Goal: Task Accomplishment & Management: Manage account settings

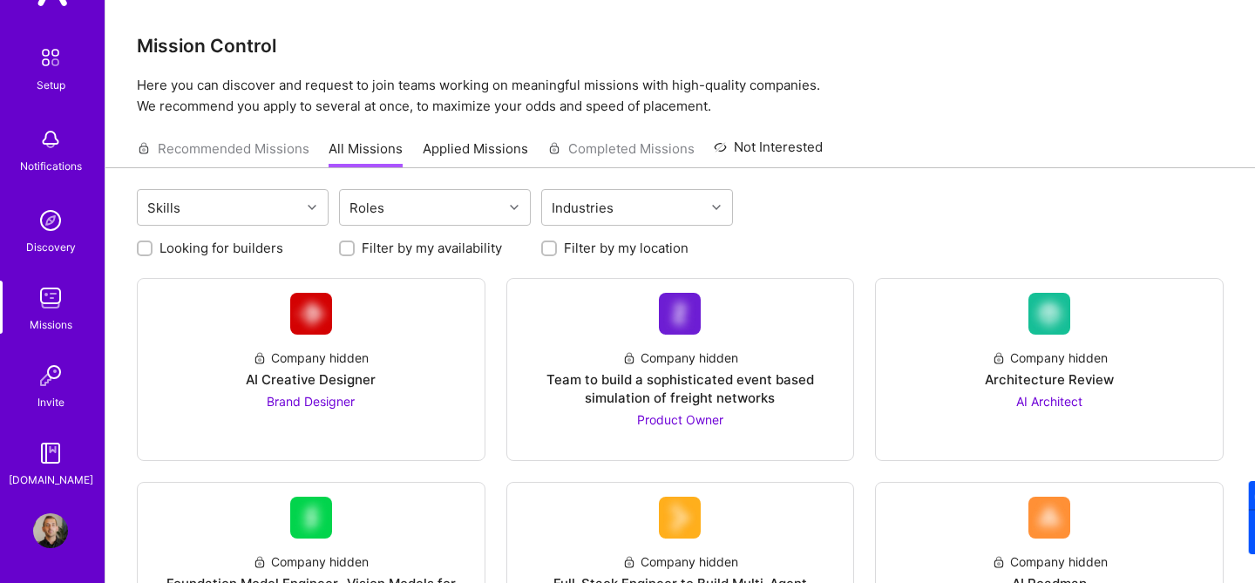
scroll to position [13, 0]
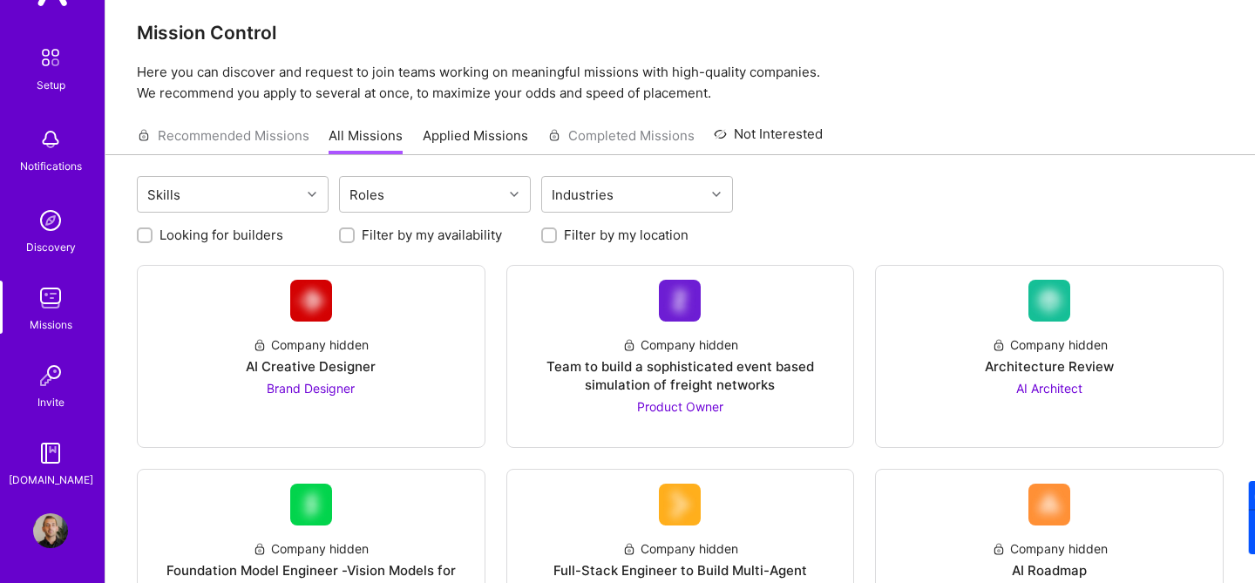
click at [51, 464] on img at bounding box center [50, 453] width 35 height 35
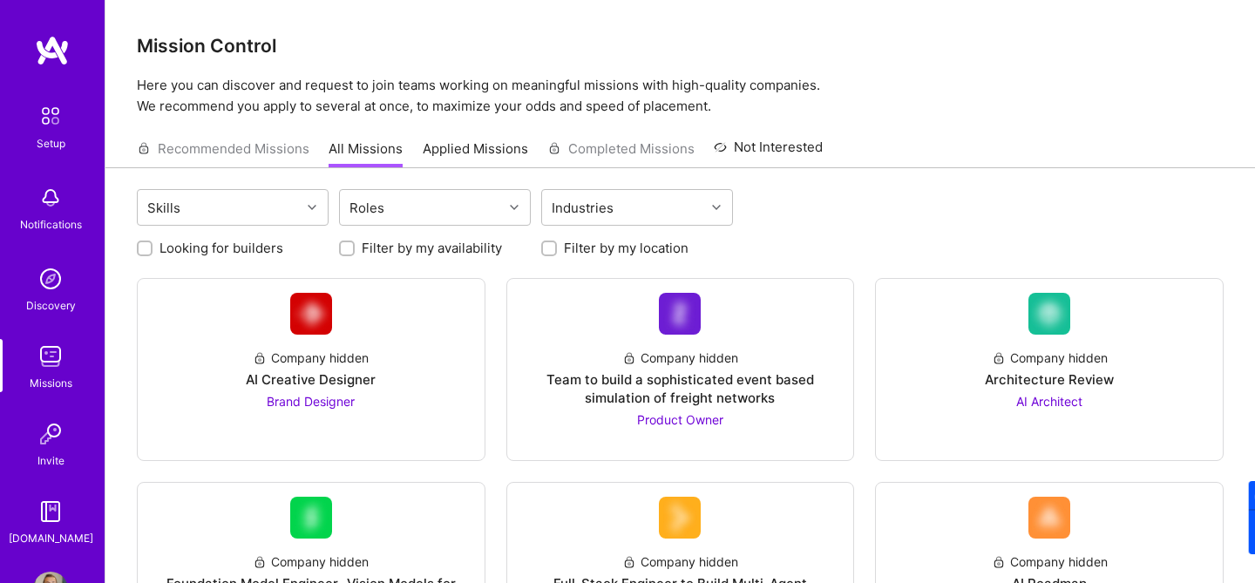
click at [45, 122] on img at bounding box center [50, 116] width 37 height 37
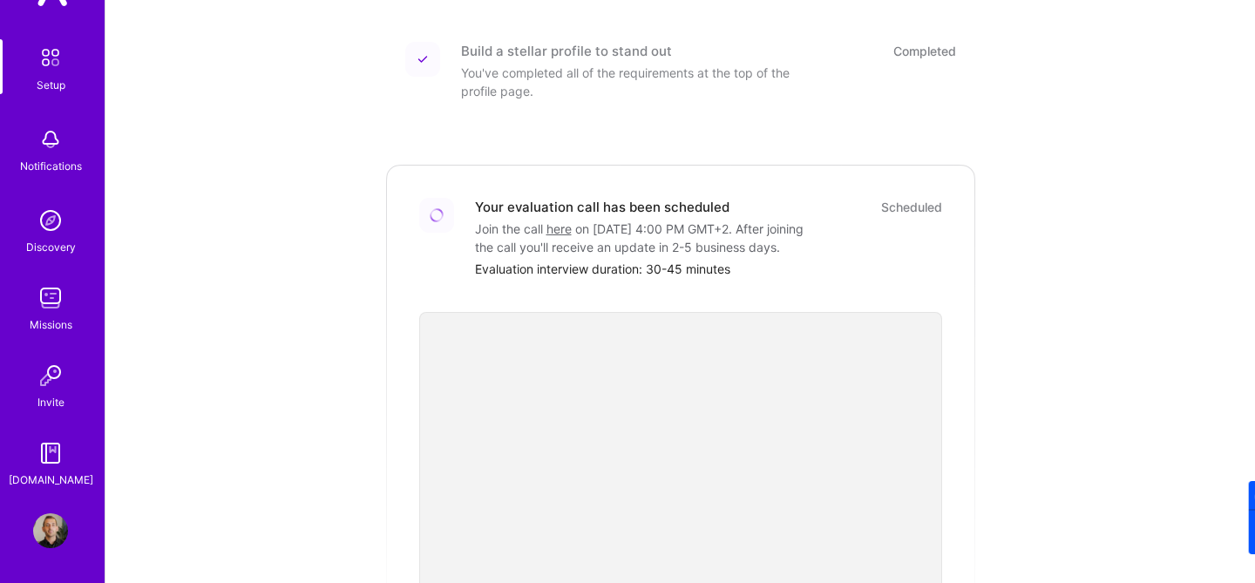
scroll to position [362, 0]
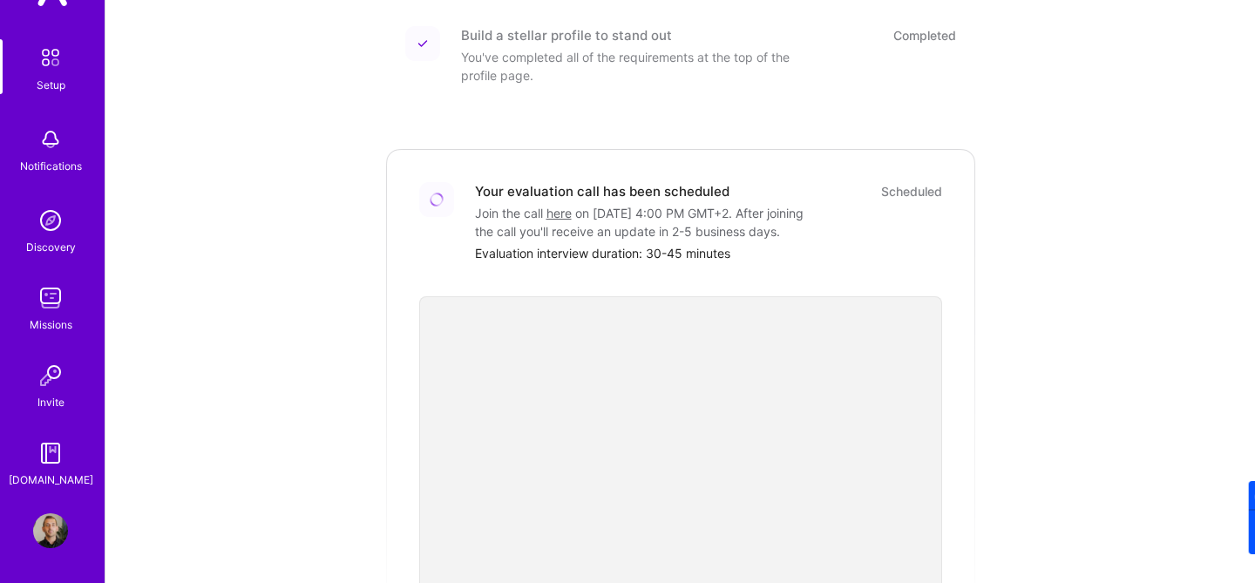
click at [886, 182] on div "Scheduled" at bounding box center [911, 191] width 61 height 18
click at [887, 182] on div "Scheduled" at bounding box center [911, 191] width 61 height 18
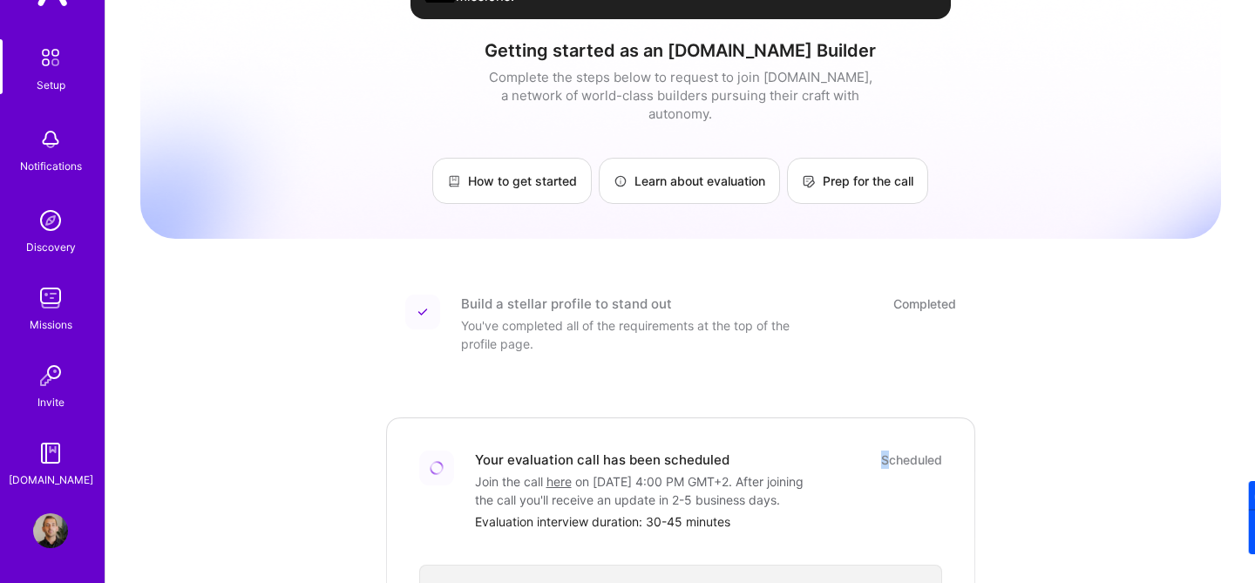
scroll to position [53, 0]
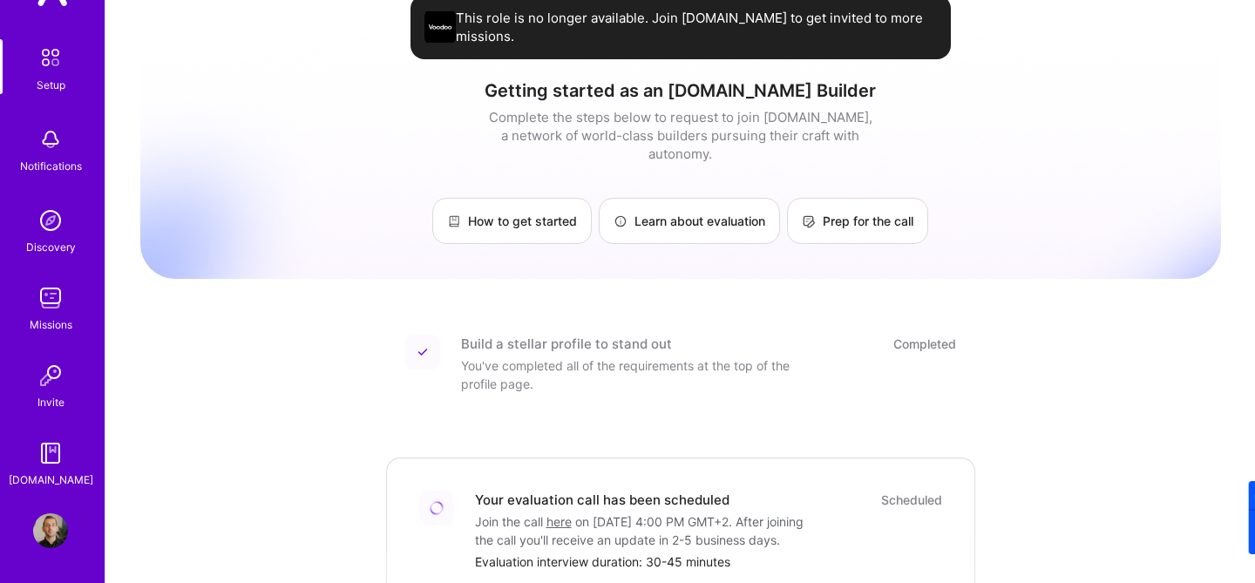
click at [911, 491] on div "Scheduled" at bounding box center [911, 500] width 61 height 18
drag, startPoint x: 912, startPoint y: 484, endPoint x: 901, endPoint y: 481, distance: 11.6
click at [912, 491] on div "Scheduled" at bounding box center [911, 500] width 61 height 18
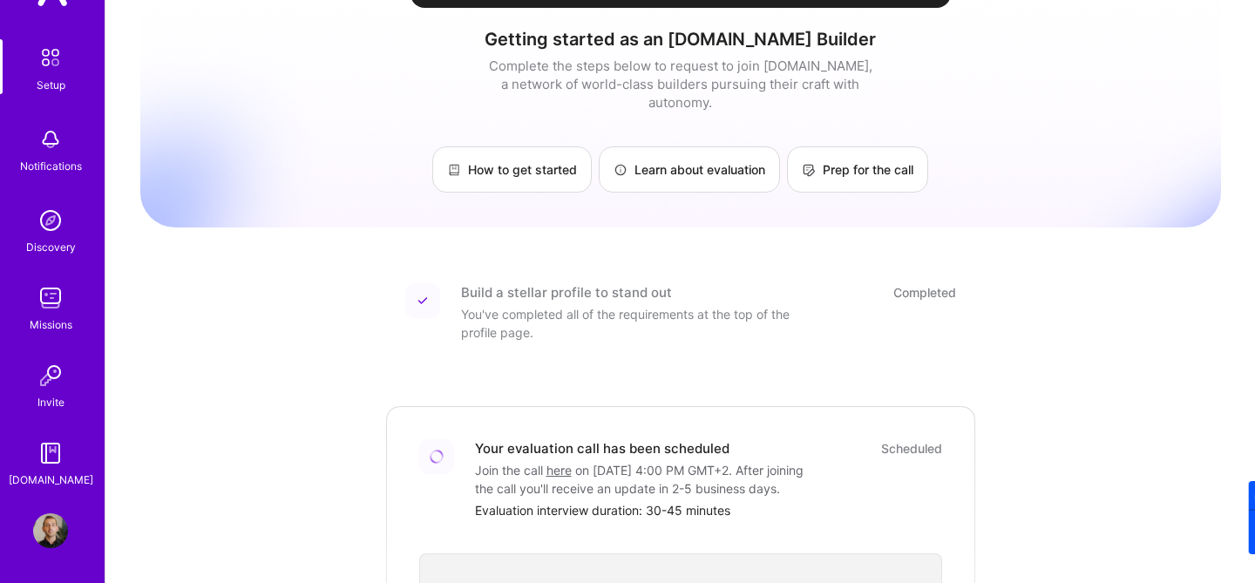
scroll to position [115, 0]
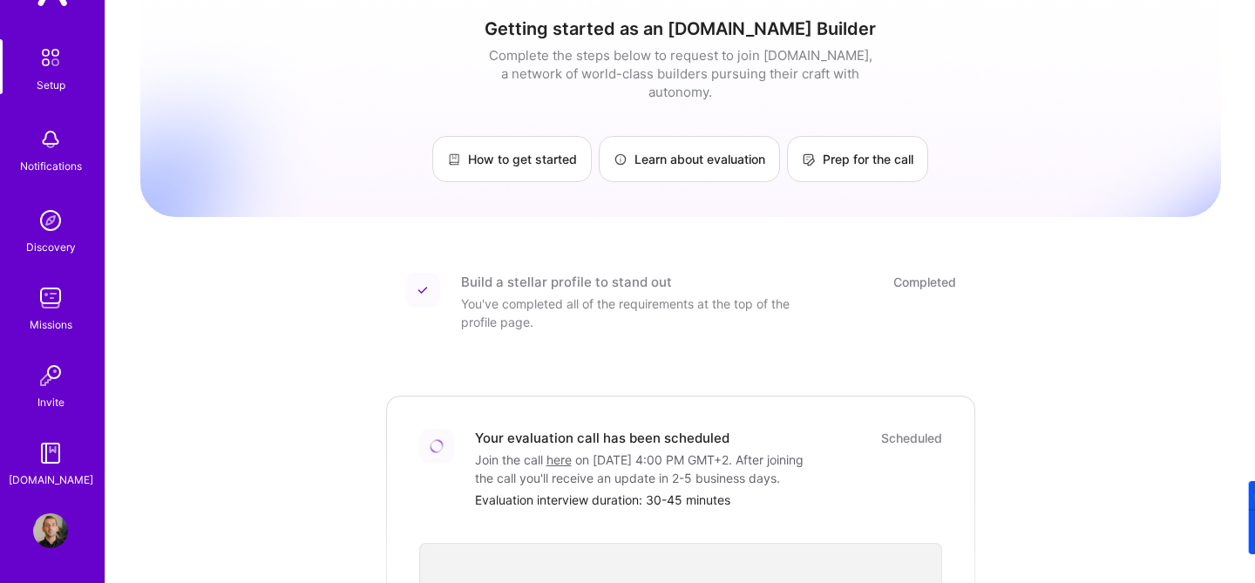
click at [59, 156] on img at bounding box center [50, 139] width 35 height 35
click at [38, 527] on img at bounding box center [50, 530] width 35 height 35
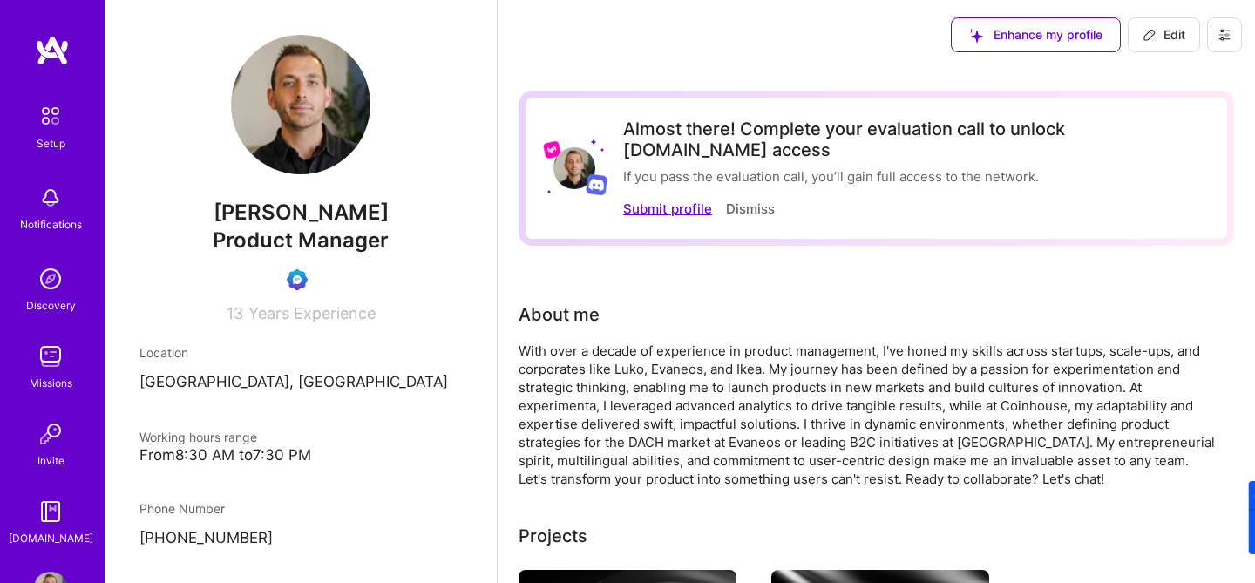
click at [701, 200] on button "Submit profile" at bounding box center [667, 209] width 89 height 18
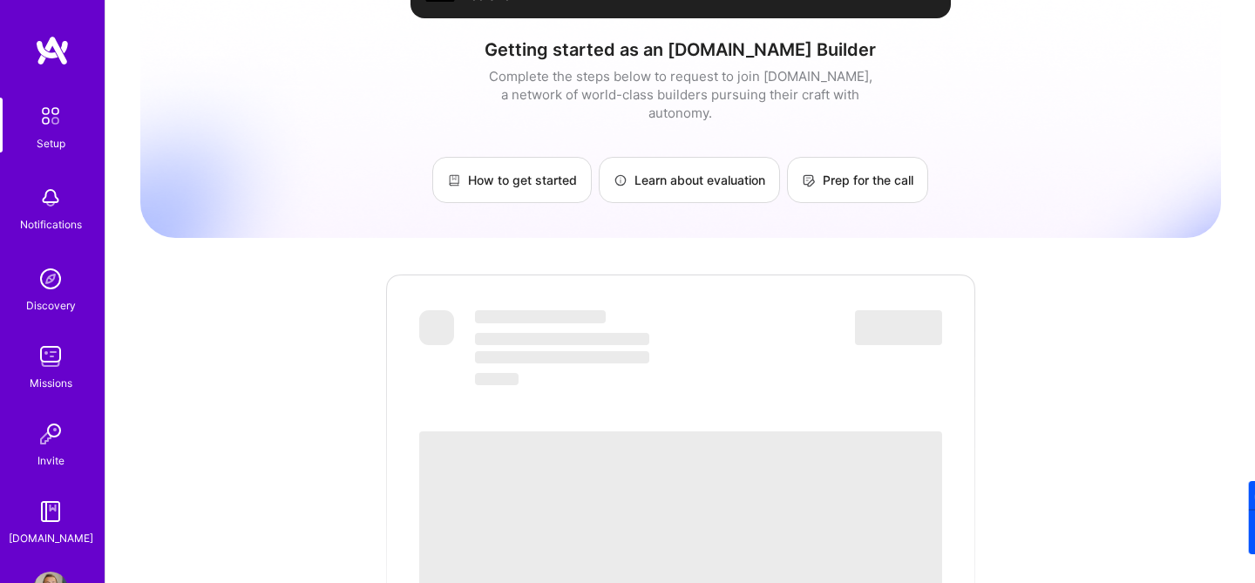
scroll to position [158, 0]
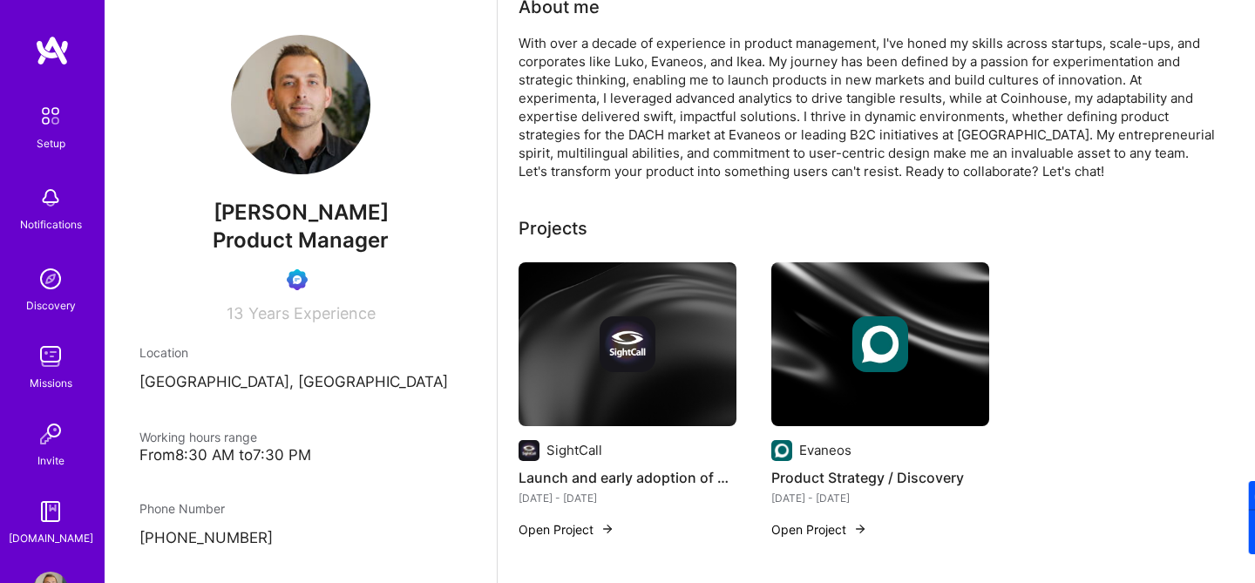
scroll to position [308, 0]
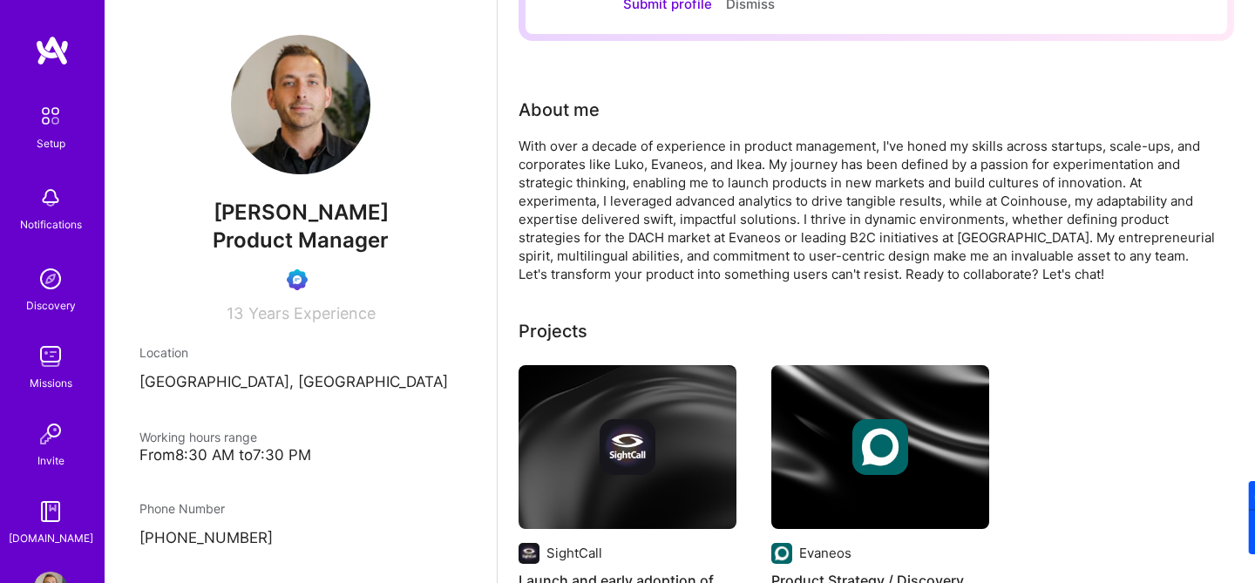
click at [851, 192] on div "With over a decade of experience in product management, I've honed my skills ac…" at bounding box center [866, 210] width 697 height 146
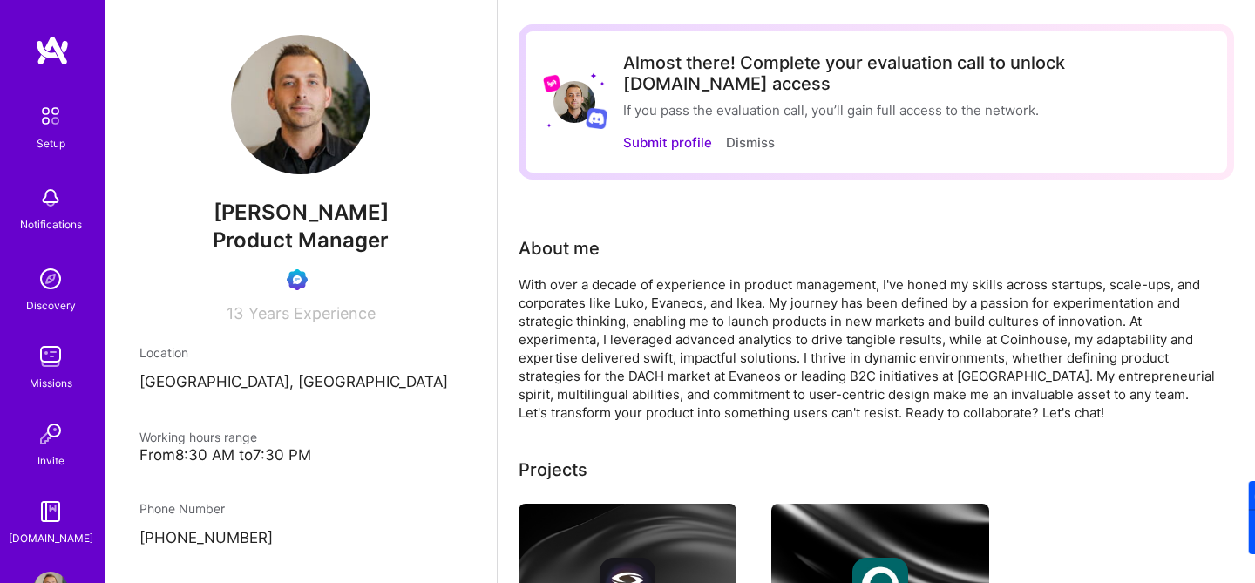
scroll to position [0, 0]
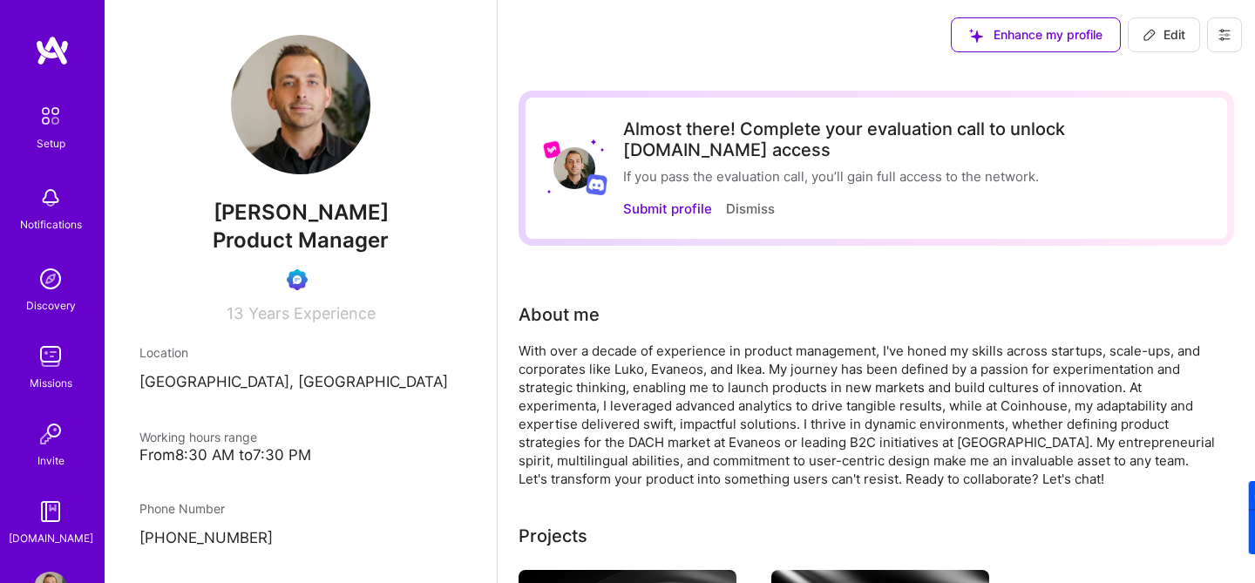
click at [1173, 44] on button "Edit" at bounding box center [1164, 34] width 72 height 35
select select "ES"
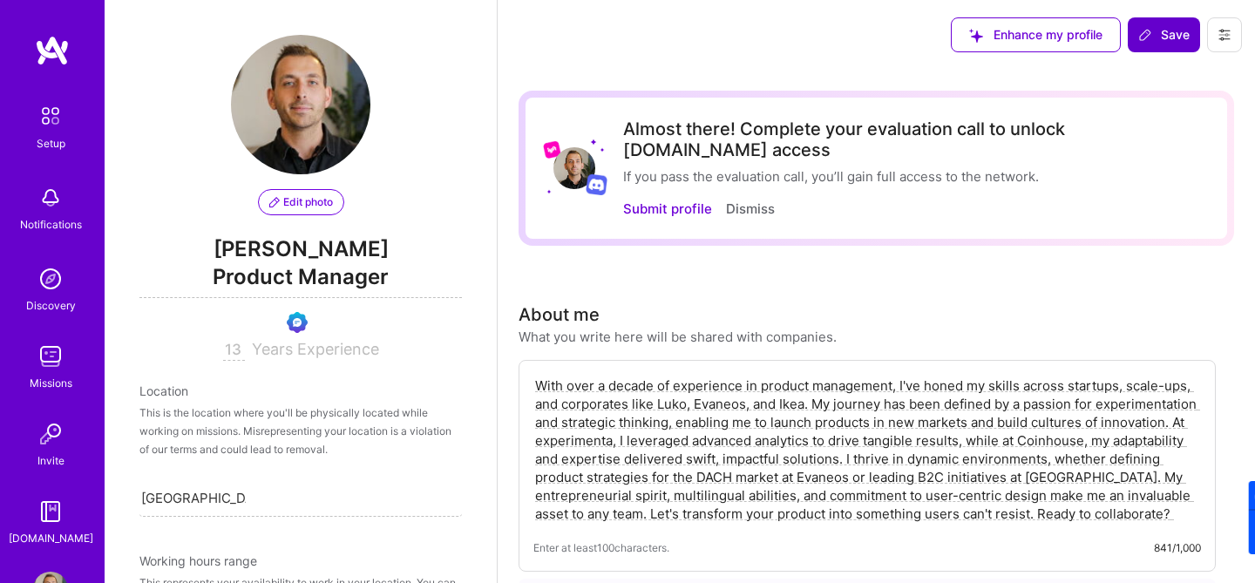
scroll to position [749, 0]
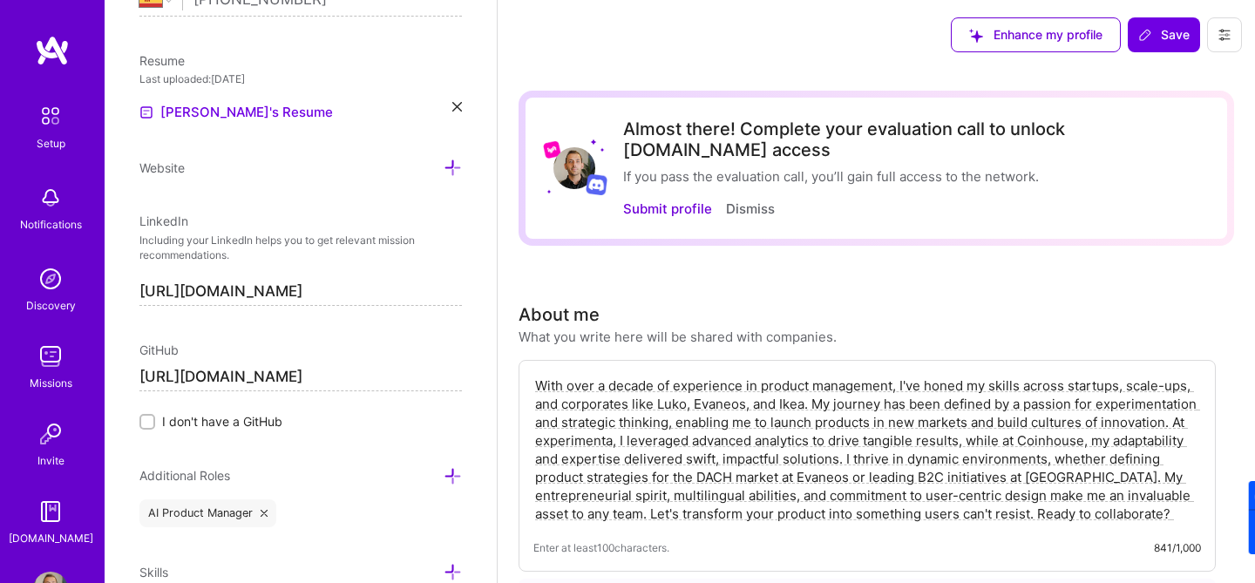
click at [801, 452] on textarea "With over a decade of experience in product management, I've honed my skills ac…" at bounding box center [867, 450] width 668 height 150
click at [801, 453] on textarea "With over a decade of experience in product management, I've honed my skills ac…" at bounding box center [867, 450] width 668 height 150
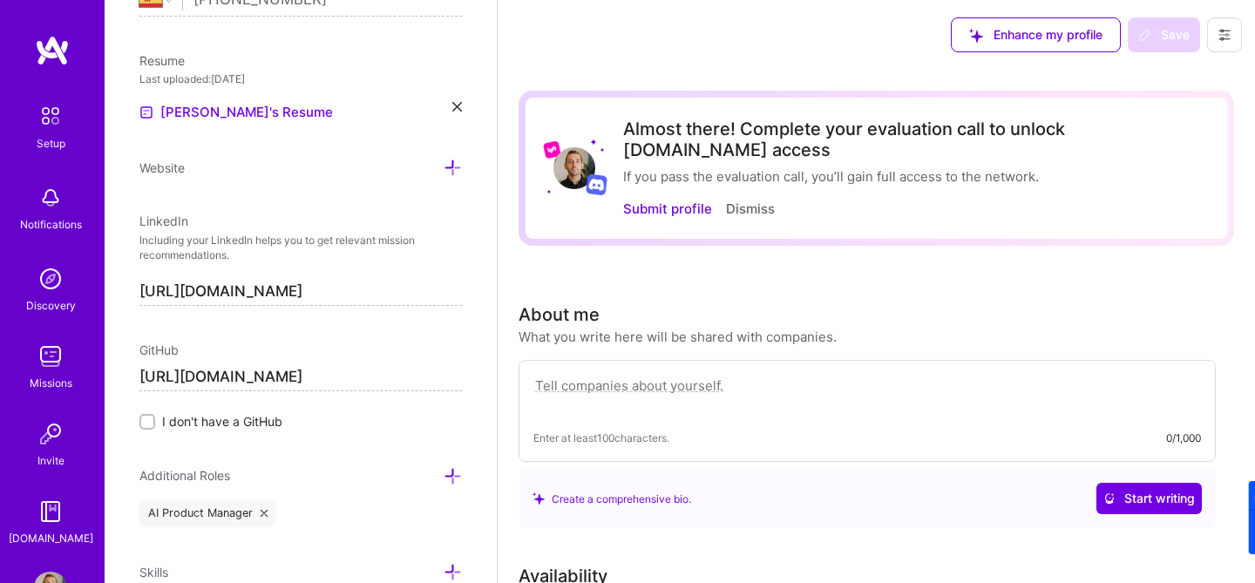
paste textarea "Product leader with 10+ years across startups and scale-ups (Viadeo, Luko, Ikea…"
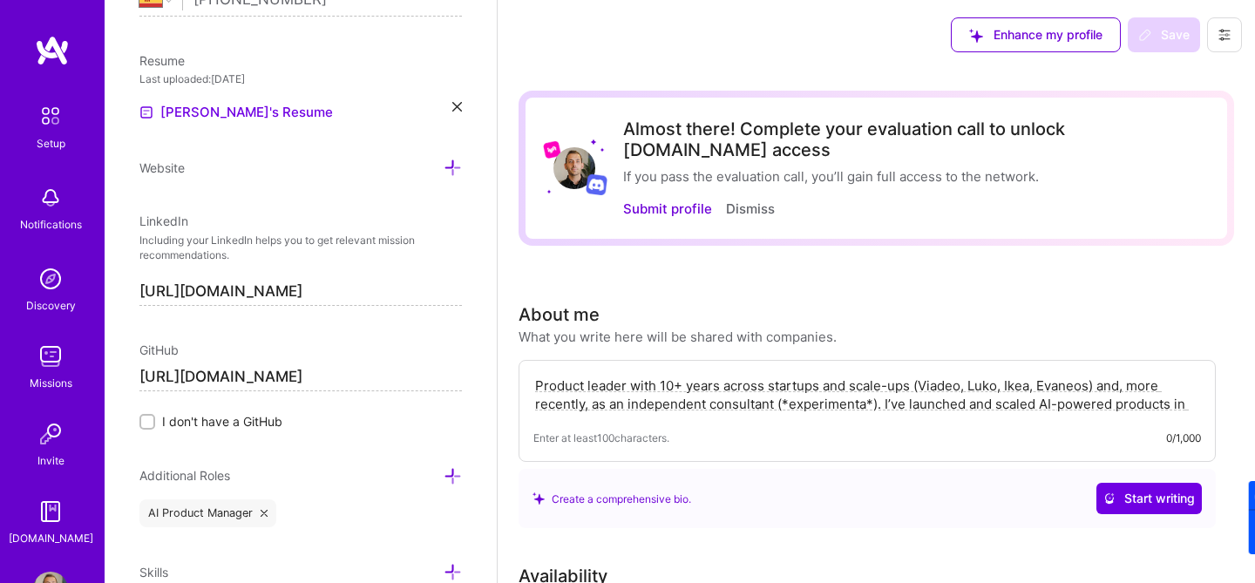
scroll to position [45, 0]
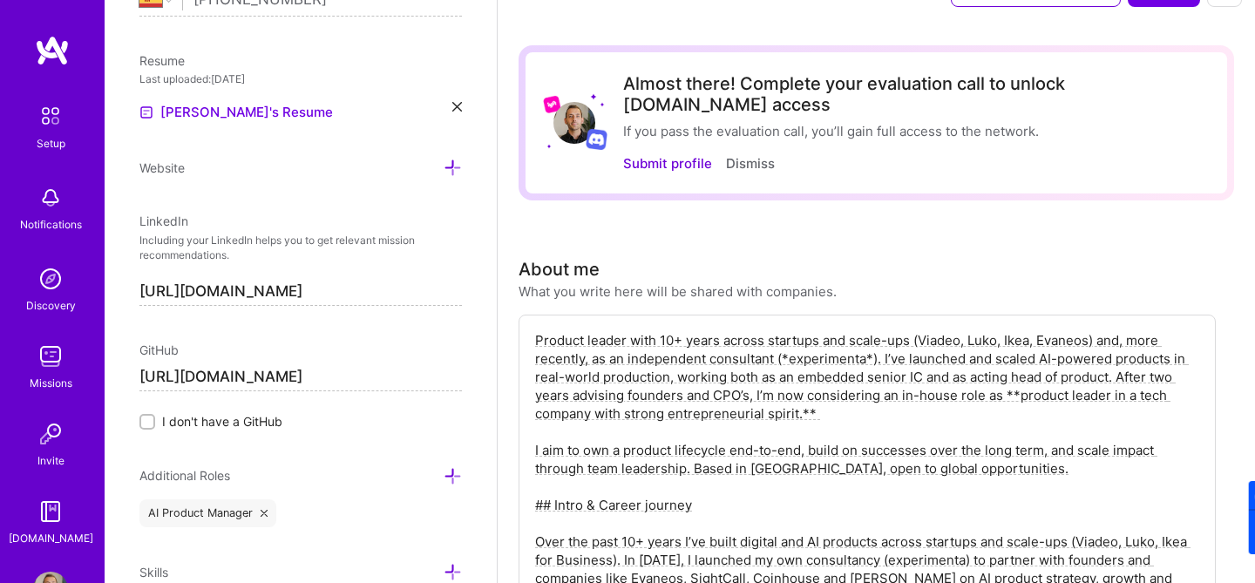
click at [623, 480] on textarea "Product leader with 10+ years across startups and scale-ups (Viadeo, Luko, Ikea…" at bounding box center [867, 468] width 668 height 278
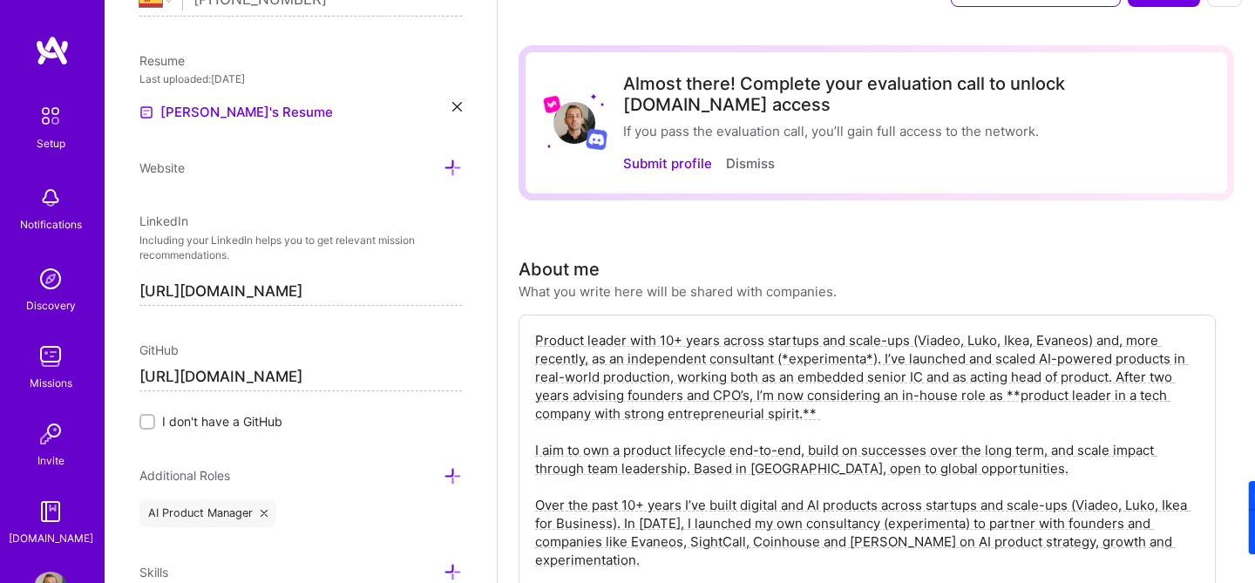
click at [1033, 329] on textarea "Product leader with 10+ years across startups and scale-ups (Viadeo, Luko, Ikea…" at bounding box center [867, 449] width 668 height 241
click at [855, 339] on textarea "Product leader with 10+ years across startups and scale-ups (Viadeo, Luko, Ikea…" at bounding box center [867, 449] width 668 height 241
click at [933, 339] on textarea "Product leader with 10+ years across startups and scale-ups (Viadeo, Luko, Ikea…" at bounding box center [867, 449] width 668 height 241
click at [856, 393] on textarea "Product leader with 10+ years across startups and scale-ups (Viadeo, Luko, Ikea…" at bounding box center [867, 449] width 668 height 241
click at [1077, 381] on textarea "Product leader with 10+ years across startups and scale-ups (Viadeo, Luko, Ikea…" at bounding box center [867, 449] width 668 height 241
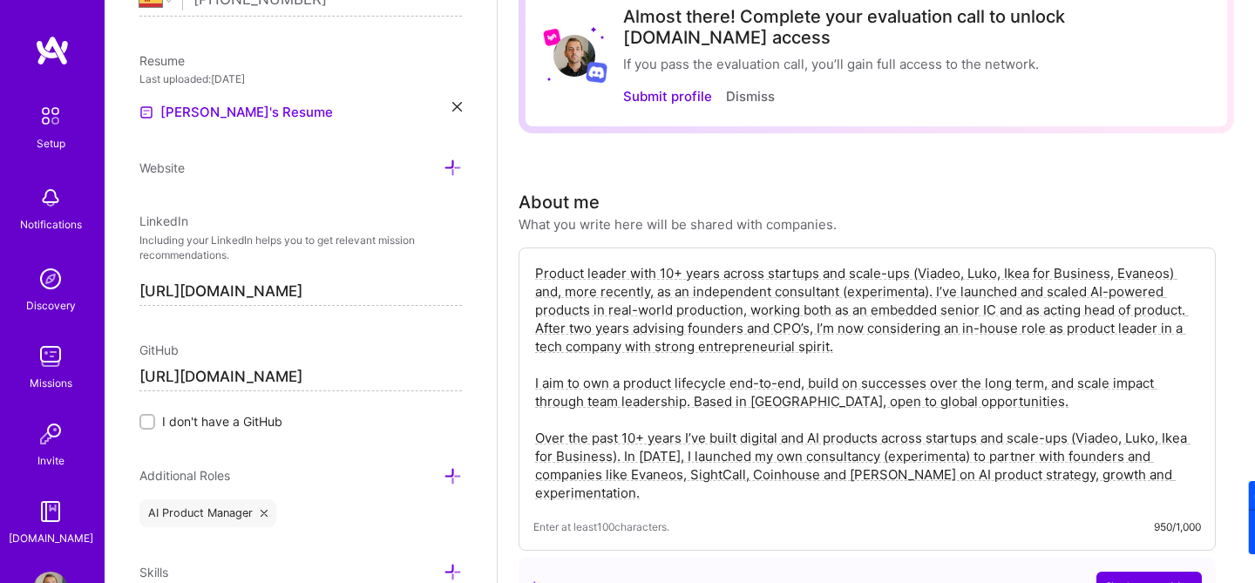
scroll to position [116, 0]
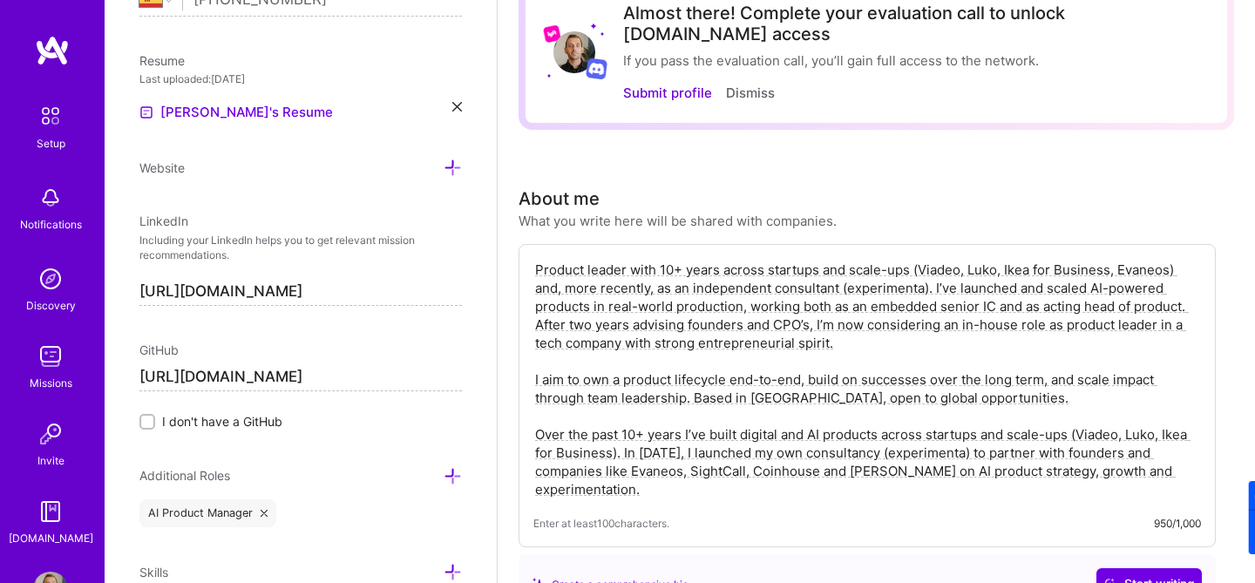
drag, startPoint x: 842, startPoint y: 329, endPoint x: 464, endPoint y: 242, distance: 387.3
click at [991, 350] on textarea "Product leader with 10+ years across startups and scale-ups (Viadeo, Luko, Ikea…" at bounding box center [867, 379] width 668 height 241
drag, startPoint x: 1049, startPoint y: 376, endPoint x: 515, endPoint y: 254, distance: 547.9
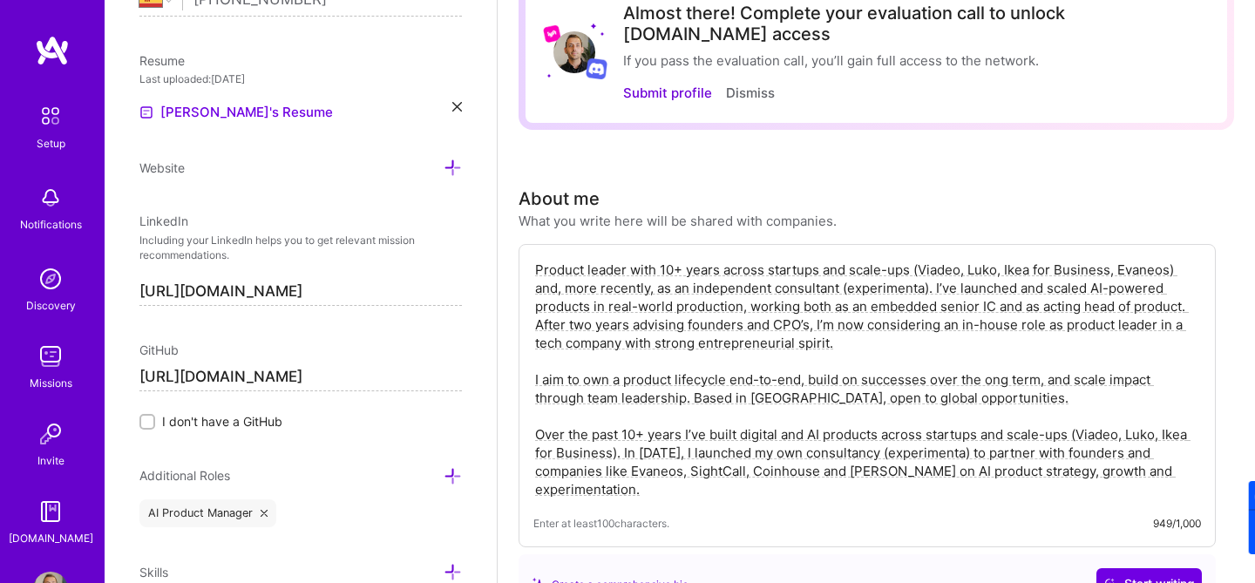
click at [697, 327] on textarea "Product leader with 10+ years across startups and scale-ups (Viadeo, Luko, Ikea…" at bounding box center [867, 379] width 668 height 241
click at [555, 349] on textarea "Product leader with 10+ years across startups and scale-ups (Viadeo, Luko, Ikea…" at bounding box center [867, 379] width 668 height 241
drag, startPoint x: 537, startPoint y: 412, endPoint x: 823, endPoint y: 491, distance: 297.2
click at [823, 491] on div "Product leader with 10+ years across startups and scale-ups (Viadeo, Luko, Ikea…" at bounding box center [866, 395] width 697 height 303
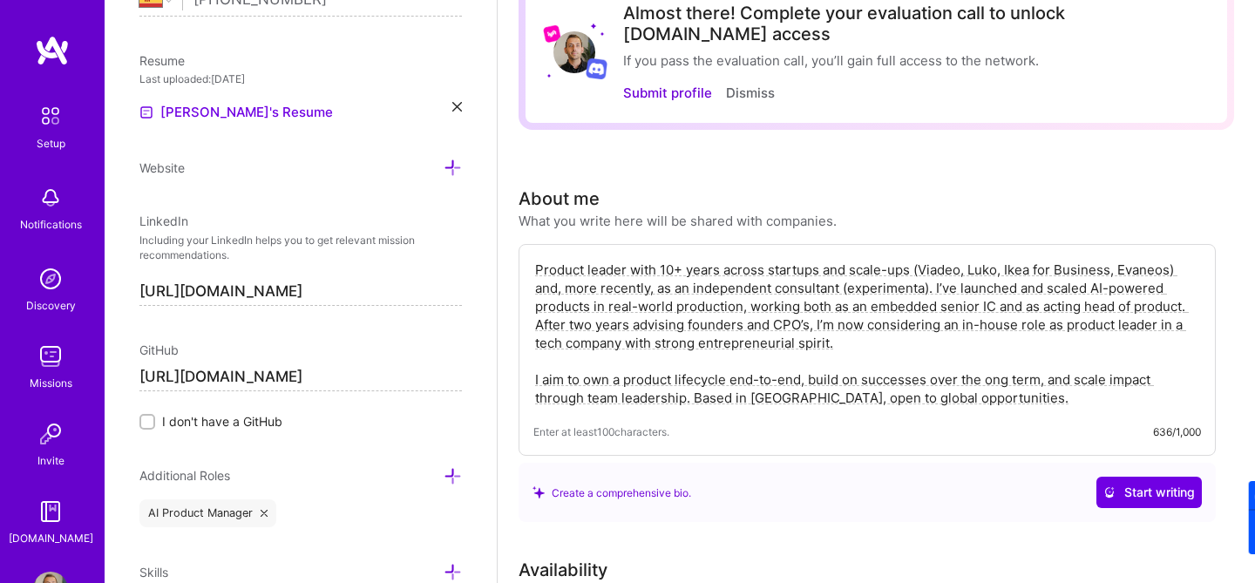
drag, startPoint x: 860, startPoint y: 323, endPoint x: 818, endPoint y: 306, distance: 45.3
click at [818, 306] on textarea "Product leader with 10+ years across startups and scale-ups (Viadeo, Luko, Ikea…" at bounding box center [867, 334] width 668 height 150
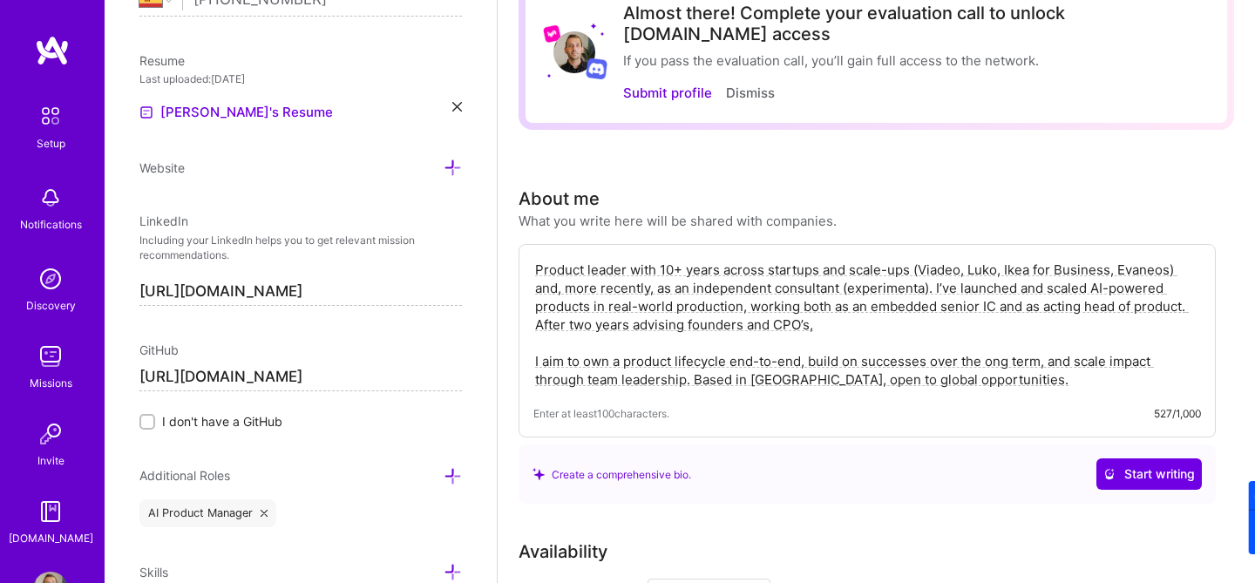
click at [695, 300] on textarea "Product leader with 10+ years across startups and scale-ups (Viadeo, Luko, Ikea…" at bounding box center [867, 325] width 668 height 132
click at [833, 313] on textarea "Product leader with 10+ years across startups and scale-ups (Viadeo, Luko, Ikea…" at bounding box center [867, 325] width 668 height 132
drag, startPoint x: 834, startPoint y: 302, endPoint x: 515, endPoint y: 310, distance: 319.0
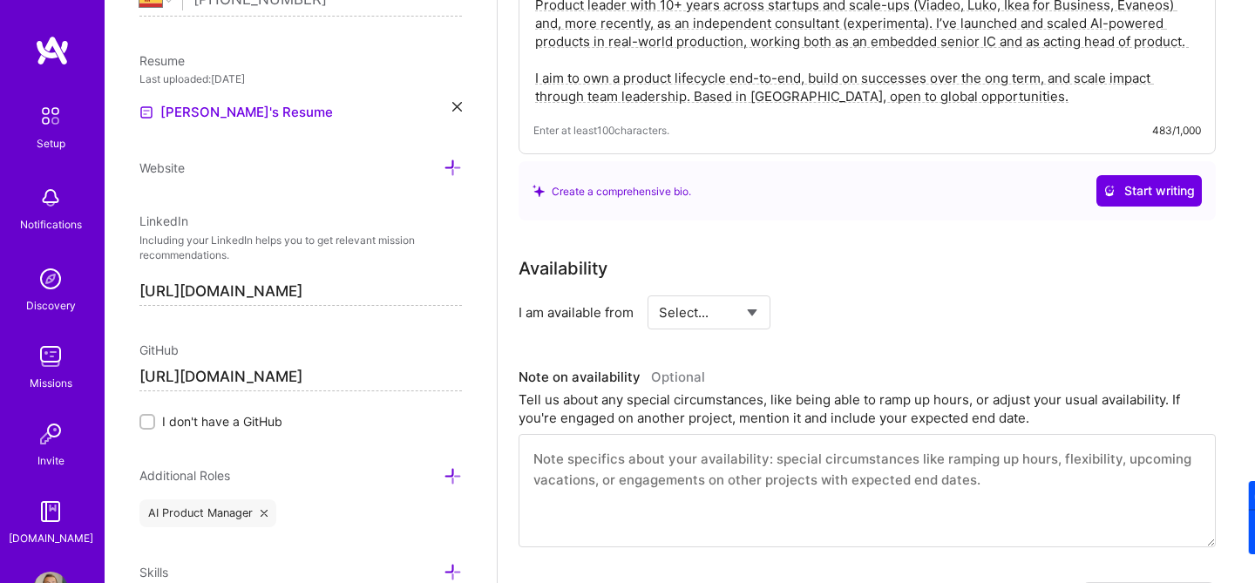
scroll to position [415, 0]
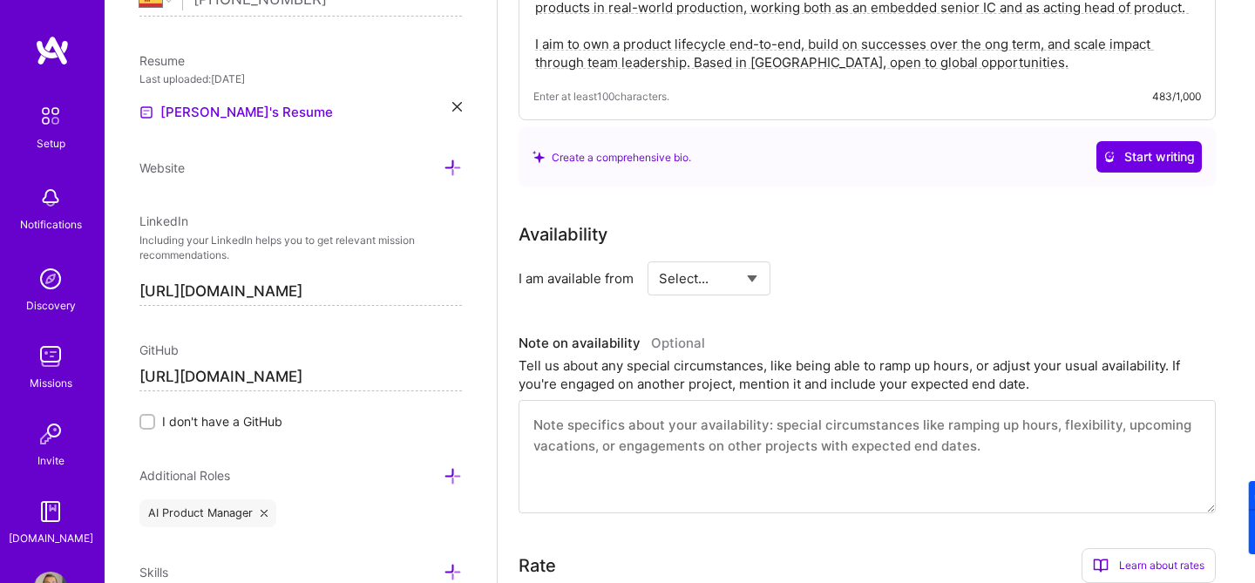
type textarea "Product leader with 10+ years across startups and scale-ups (Viadeo, Luko, Ikea…"
click at [712, 256] on select "Select... Right Now Future Date Not Available" at bounding box center [709, 278] width 100 height 44
select select "Right Now"
click at [659, 256] on select "Select... Right Now Future Date Not Available" at bounding box center [709, 278] width 100 height 44
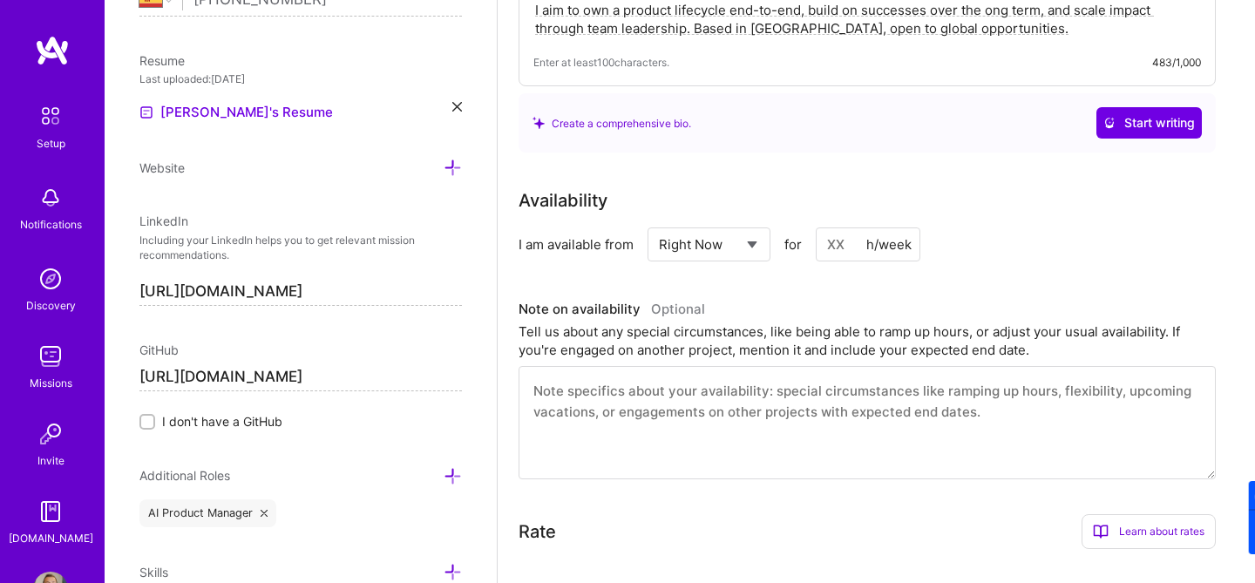
scroll to position [470, 0]
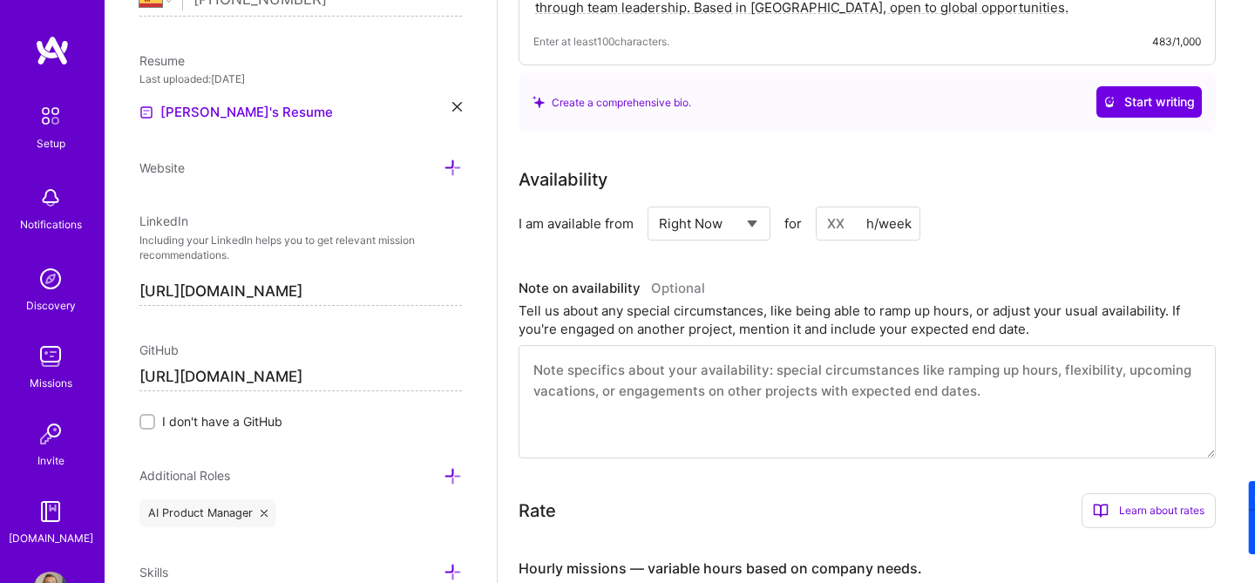
click at [840, 207] on input at bounding box center [868, 224] width 105 height 34
drag, startPoint x: 816, startPoint y: 198, endPoint x: 826, endPoint y: 201, distance: 11.0
click at [823, 207] on input at bounding box center [868, 224] width 105 height 34
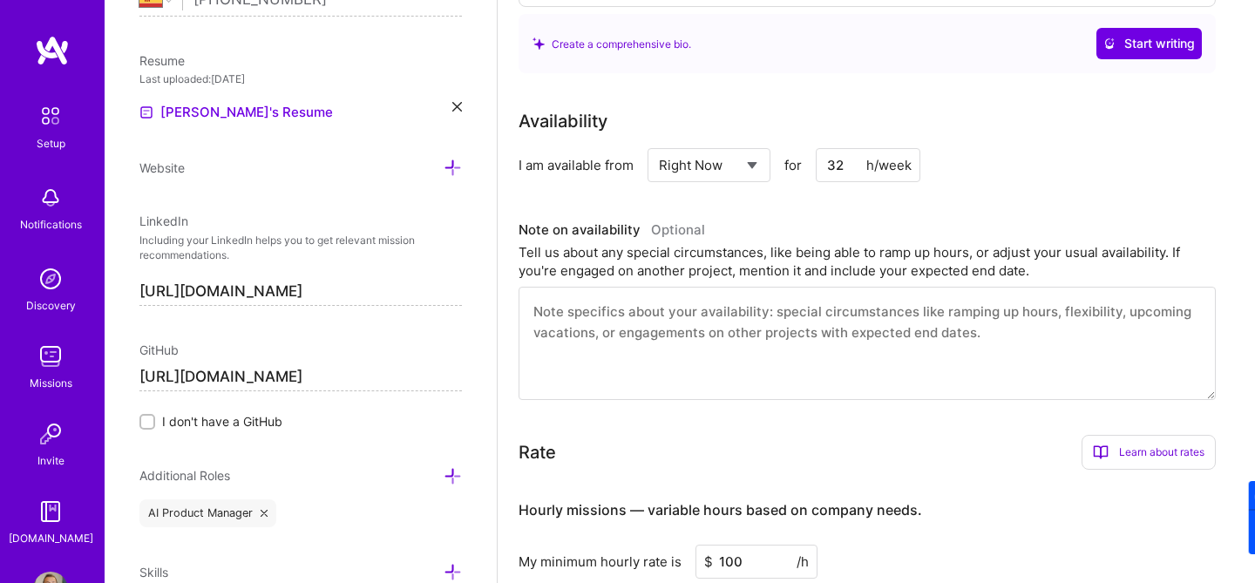
type input "32"
click at [873, 301] on textarea at bounding box center [866, 343] width 697 height 113
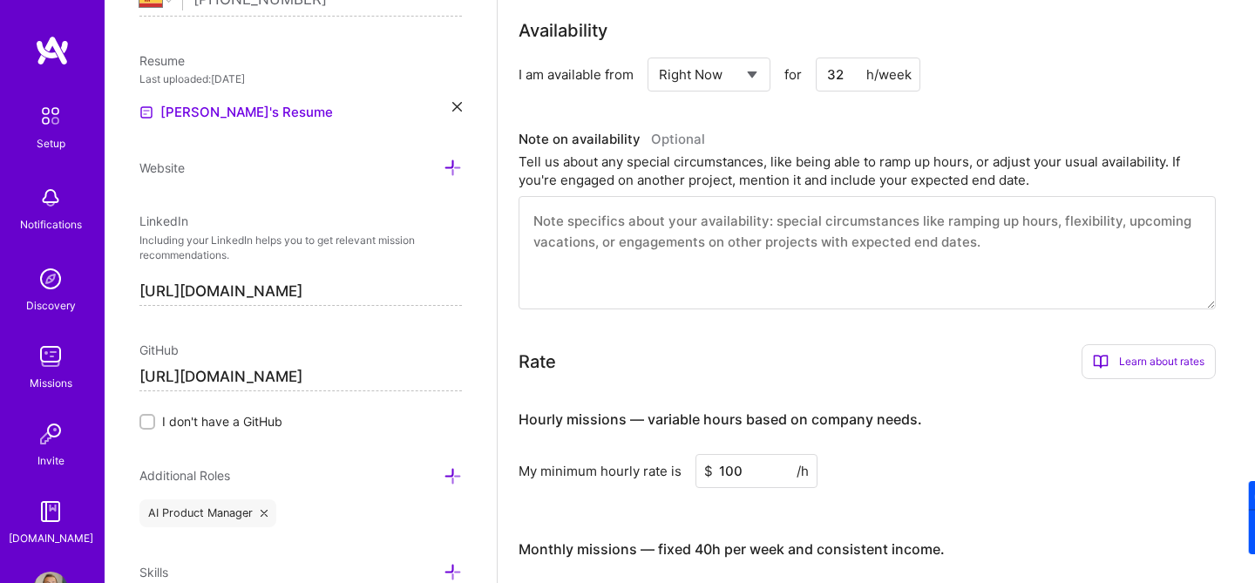
scroll to position [651, 0]
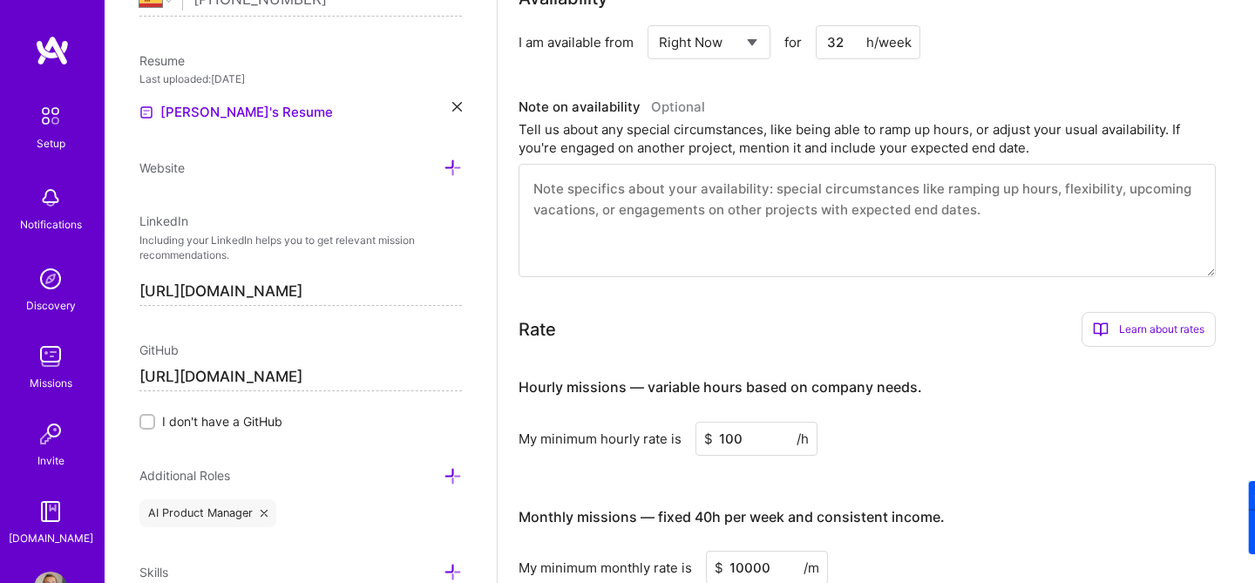
drag, startPoint x: 789, startPoint y: 205, endPoint x: 806, endPoint y: 250, distance: 48.5
click at [789, 205] on textarea at bounding box center [866, 220] width 697 height 113
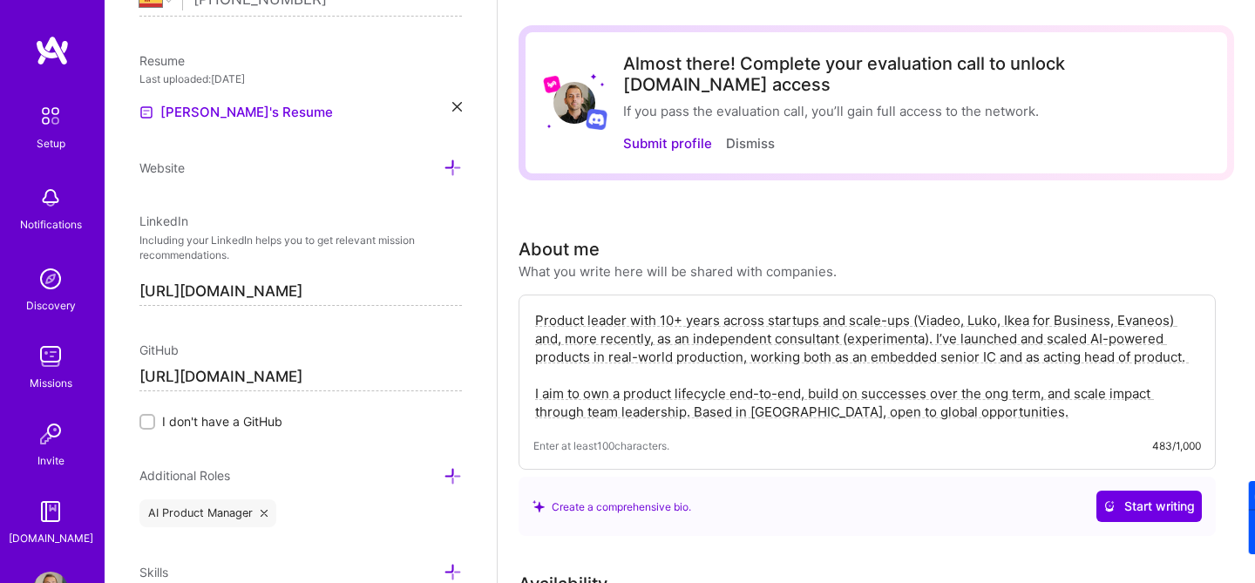
scroll to position [0, 0]
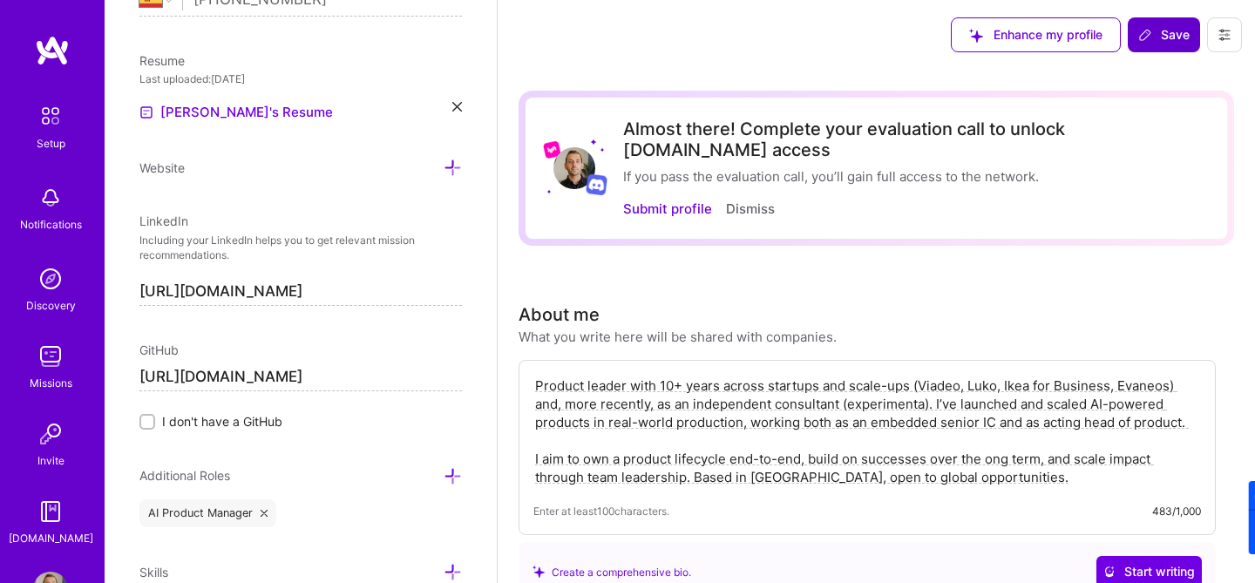
click at [1172, 39] on span "Save" at bounding box center [1163, 34] width 51 height 17
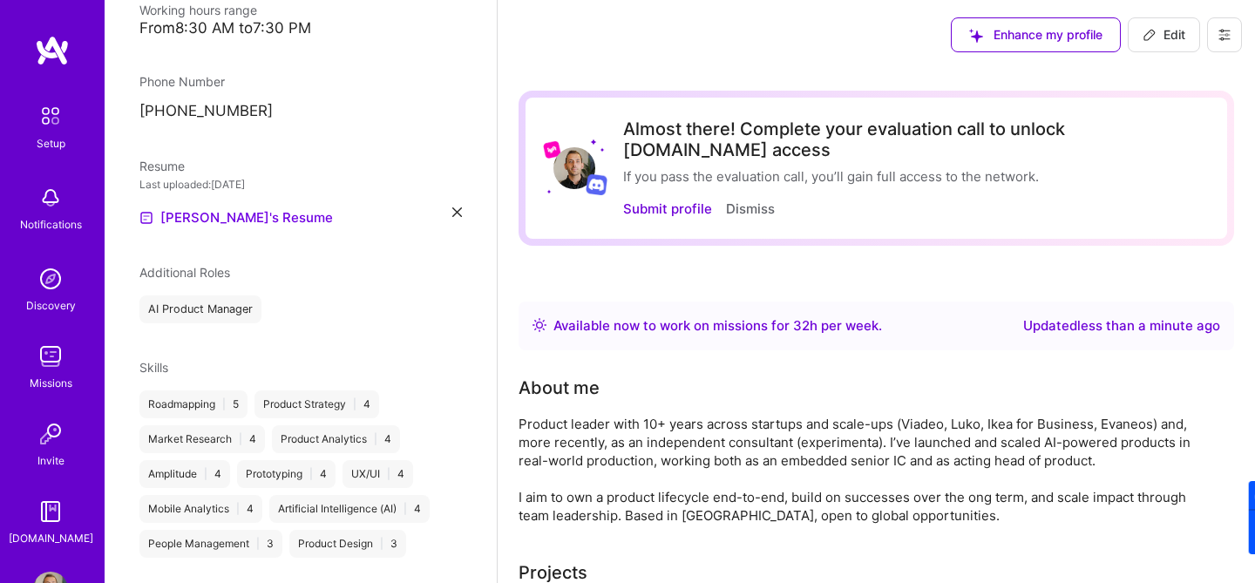
scroll to position [423, 0]
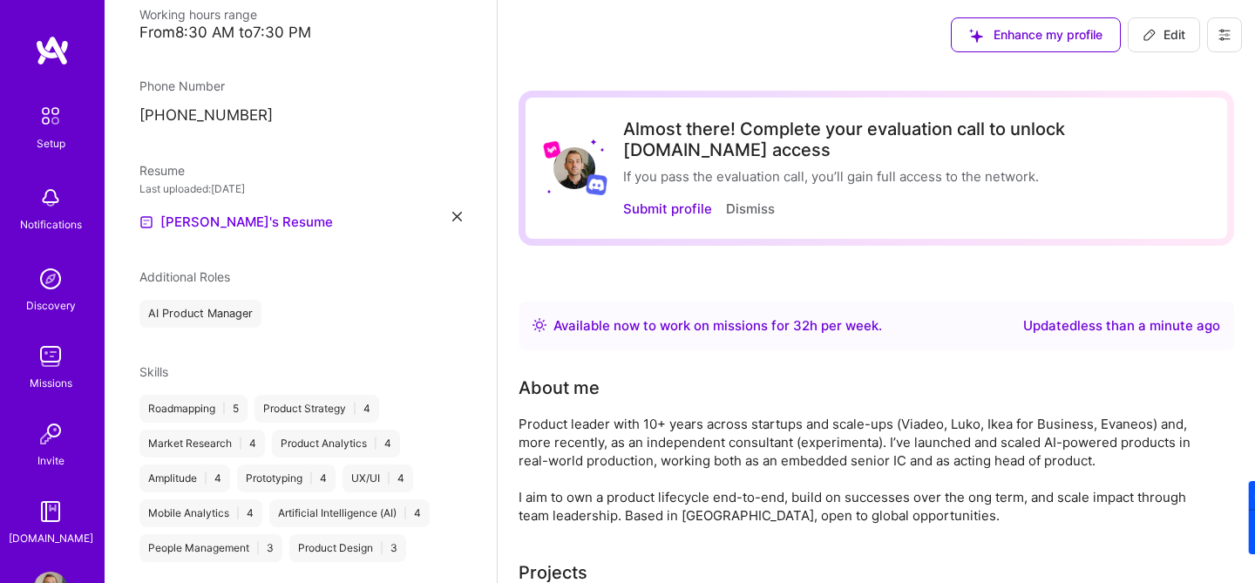
click at [462, 214] on div "Nicolas Léonard Product Manager 13 Years Experience Location Barcelona, Spain W…" at bounding box center [301, 291] width 392 height 583
click at [457, 215] on icon at bounding box center [457, 217] width 10 height 10
click at [220, 200] on div "Upload your Resume PDF file format" at bounding box center [233, 211] width 119 height 37
click at [203, 206] on div "Upload your Resume PDF file format" at bounding box center [233, 211] width 119 height 37
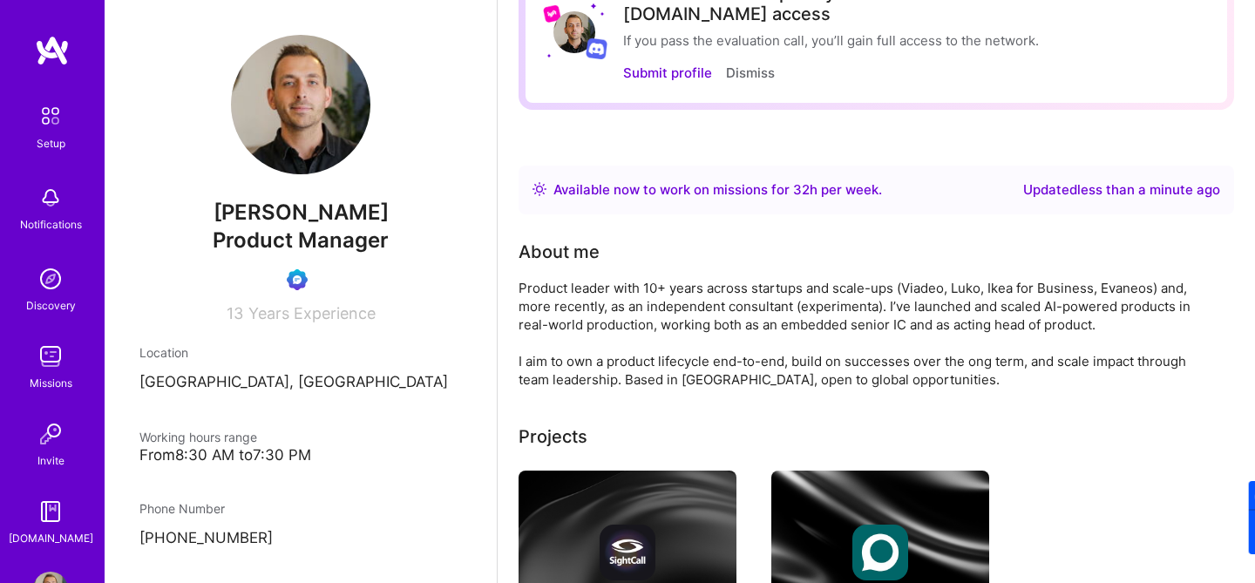
scroll to position [0, 0]
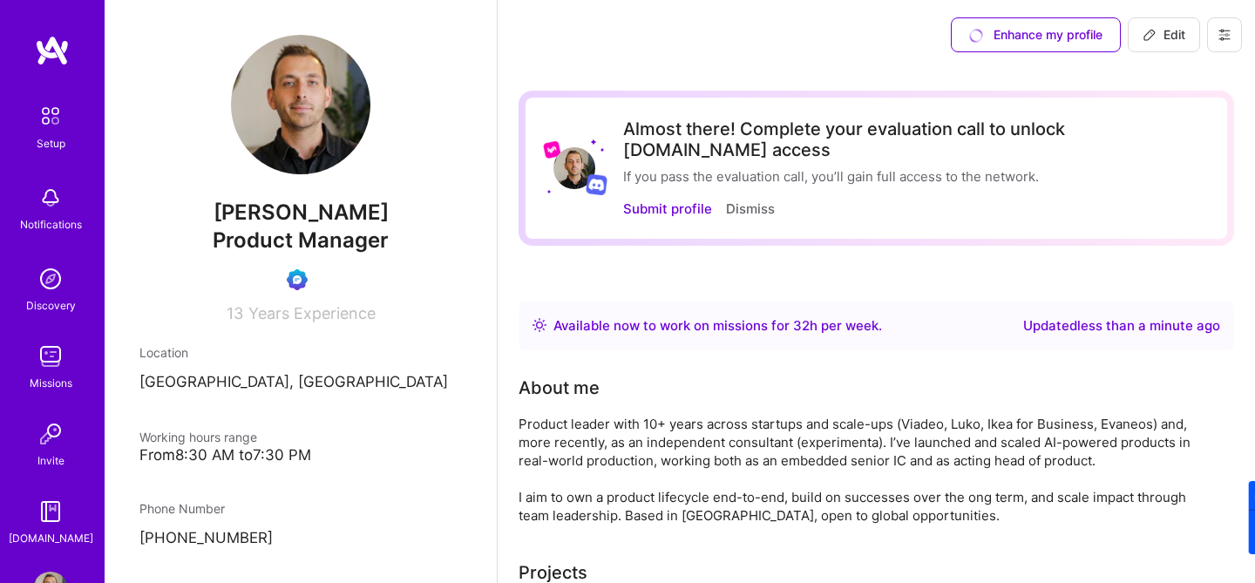
click at [1222, 36] on icon at bounding box center [1224, 35] width 14 height 14
click at [1164, 71] on button "Settings" at bounding box center [1176, 74] width 131 height 44
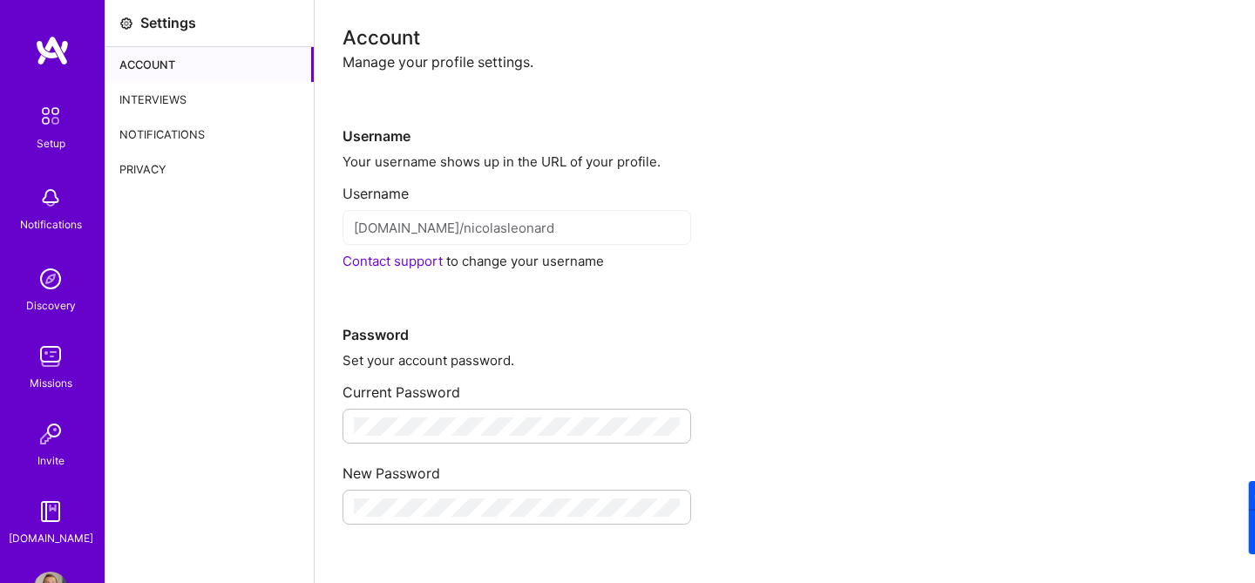
click at [58, 107] on img at bounding box center [50, 116] width 37 height 37
